Goal: Find specific page/section: Find specific page/section

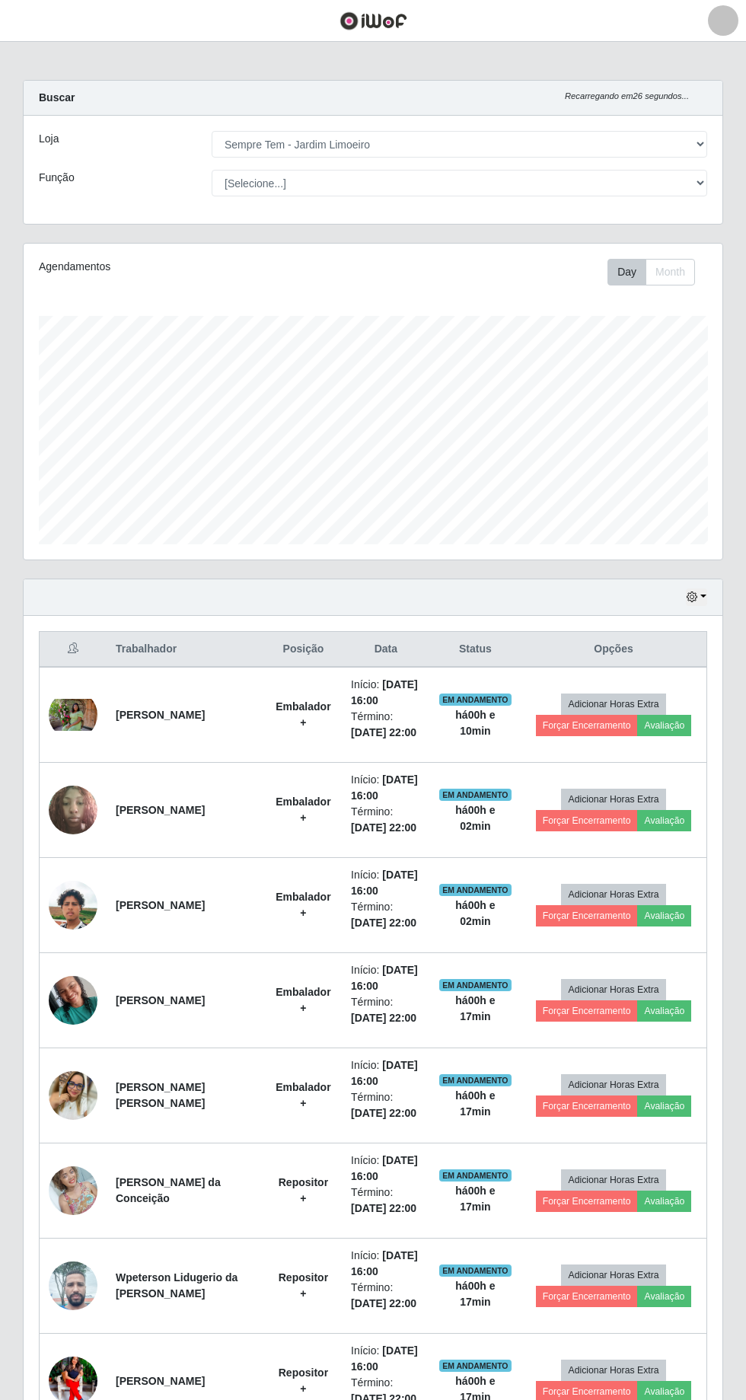
select select "508"
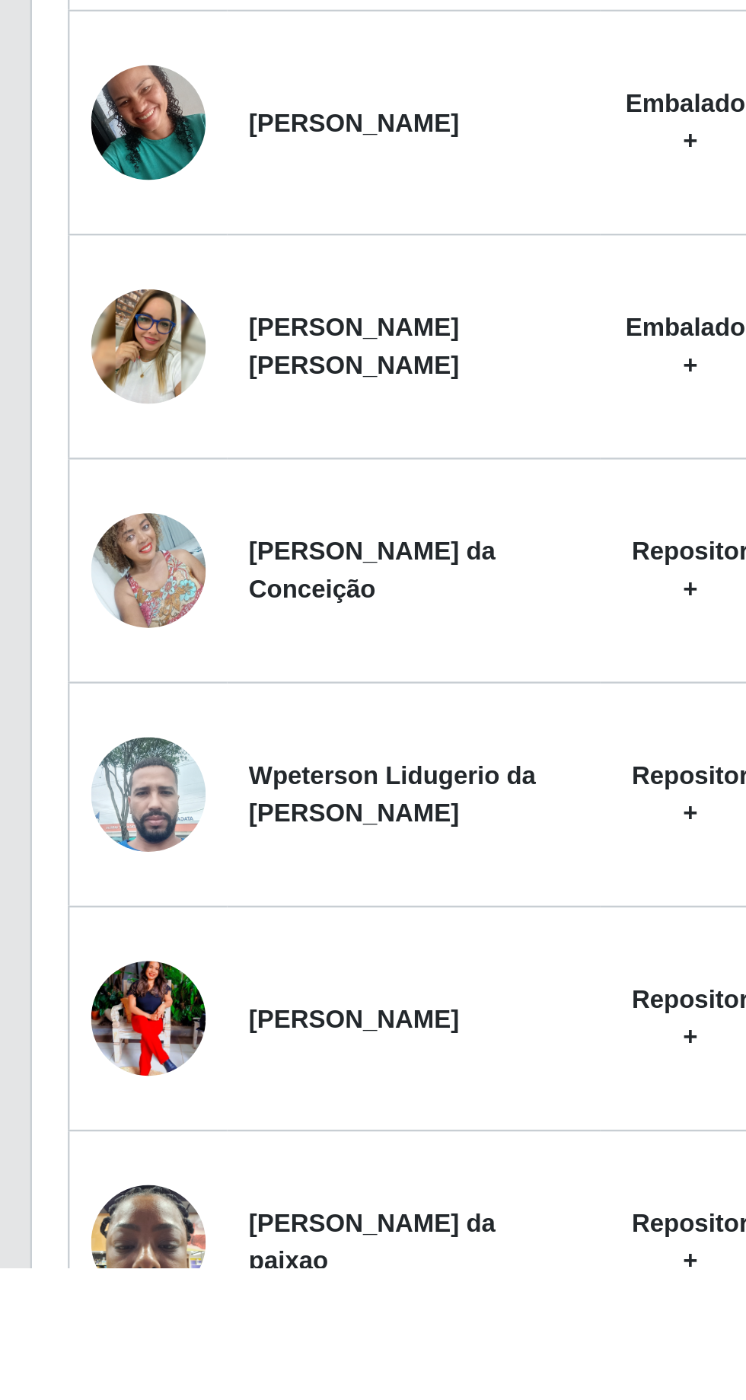
scroll to position [87, 0]
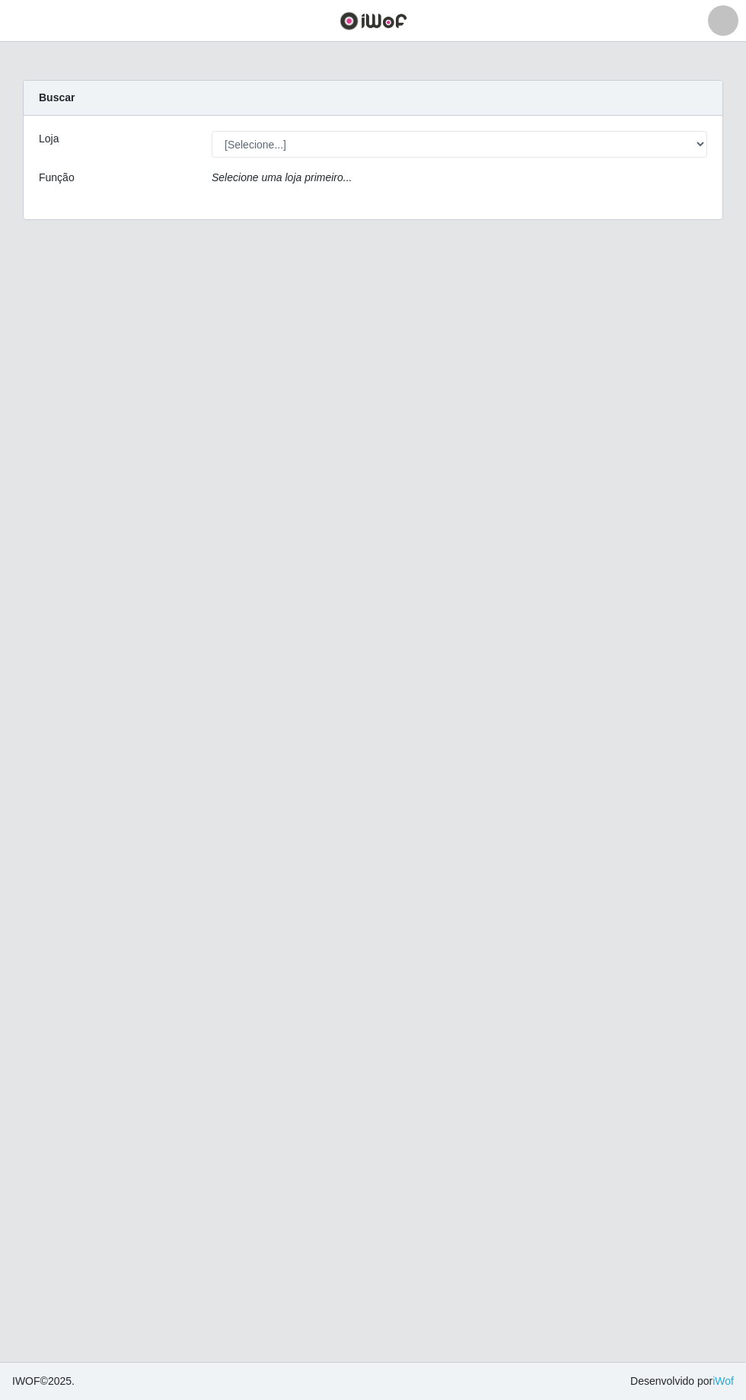
click at [610, 225] on div "Carregando... Buscar Loja [Selecione...] [GEOGRAPHIC_DATA] - [GEOGRAPHIC_DATA] …" at bounding box center [372, 159] width 723 height 158
click at [707, 149] on select "[Selecione...] [GEOGRAPHIC_DATA] - [GEOGRAPHIC_DATA] [GEOGRAPHIC_DATA] - [GEOGR…" at bounding box center [460, 144] width 496 height 27
select select "508"
click at [212, 131] on select "[Selecione...] [GEOGRAPHIC_DATA] - [GEOGRAPHIC_DATA] [GEOGRAPHIC_DATA] - [GEOGR…" at bounding box center [460, 144] width 496 height 27
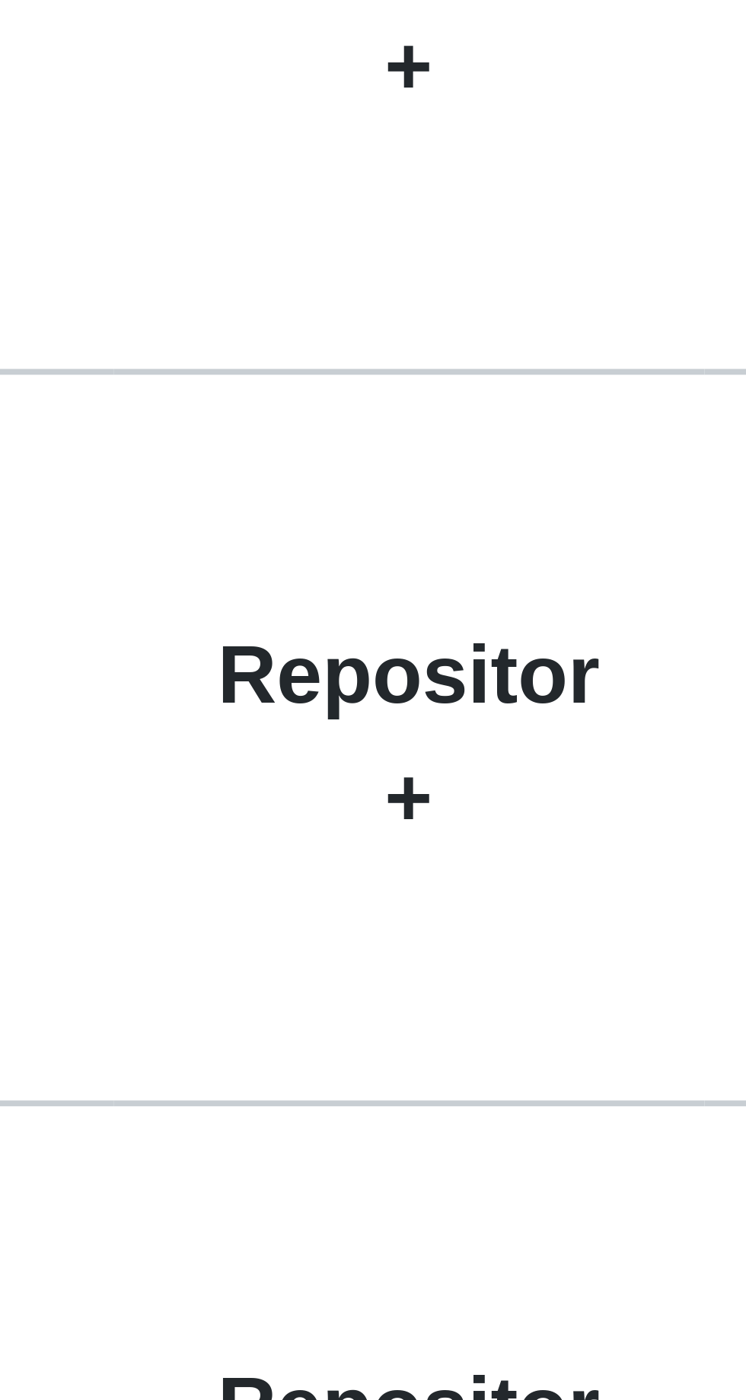
scroll to position [188, 0]
